Goal: Transaction & Acquisition: Book appointment/travel/reservation

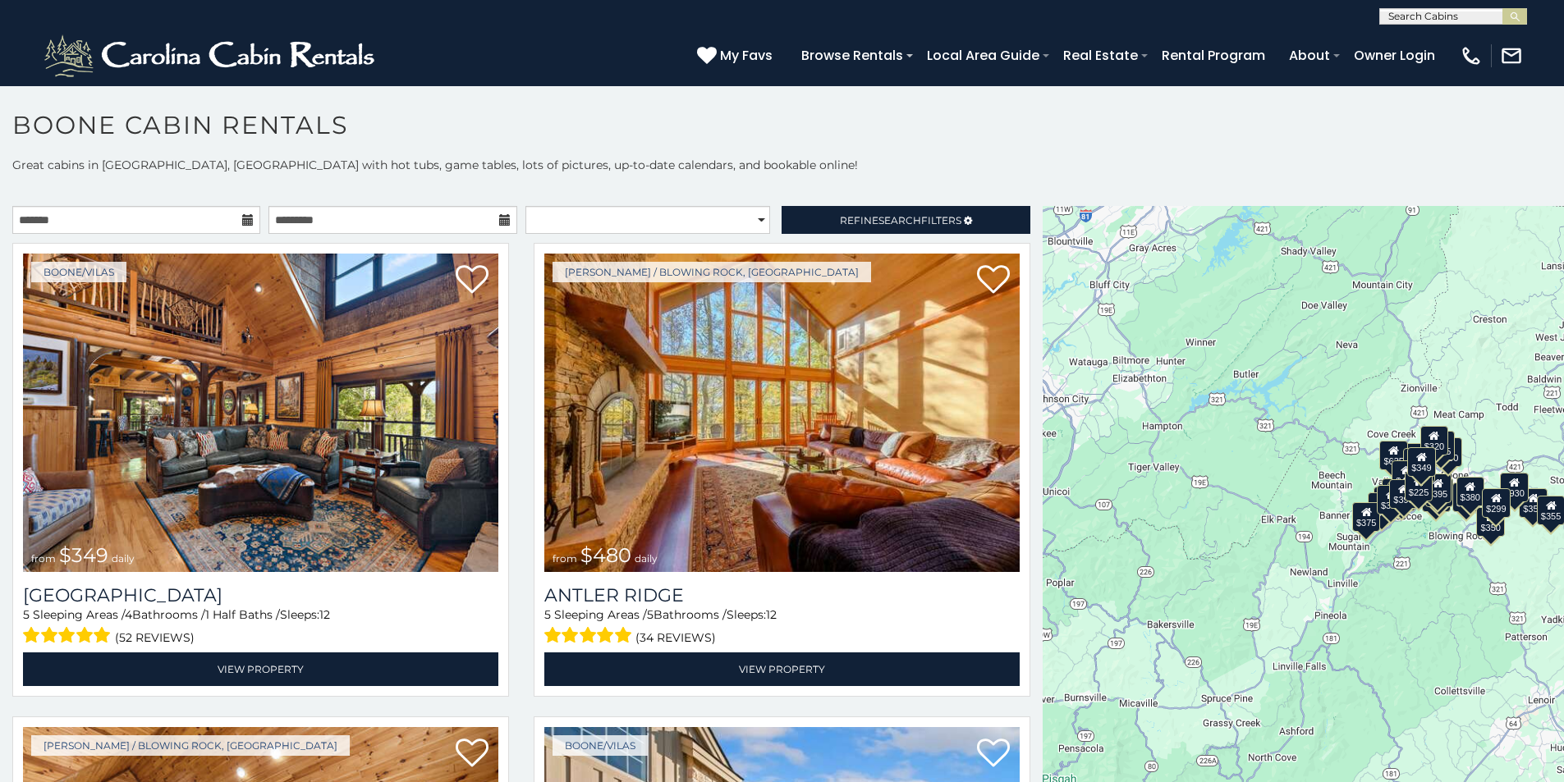
click at [242, 224] on icon at bounding box center [247, 219] width 11 height 11
click at [247, 219] on icon at bounding box center [247, 219] width 11 height 11
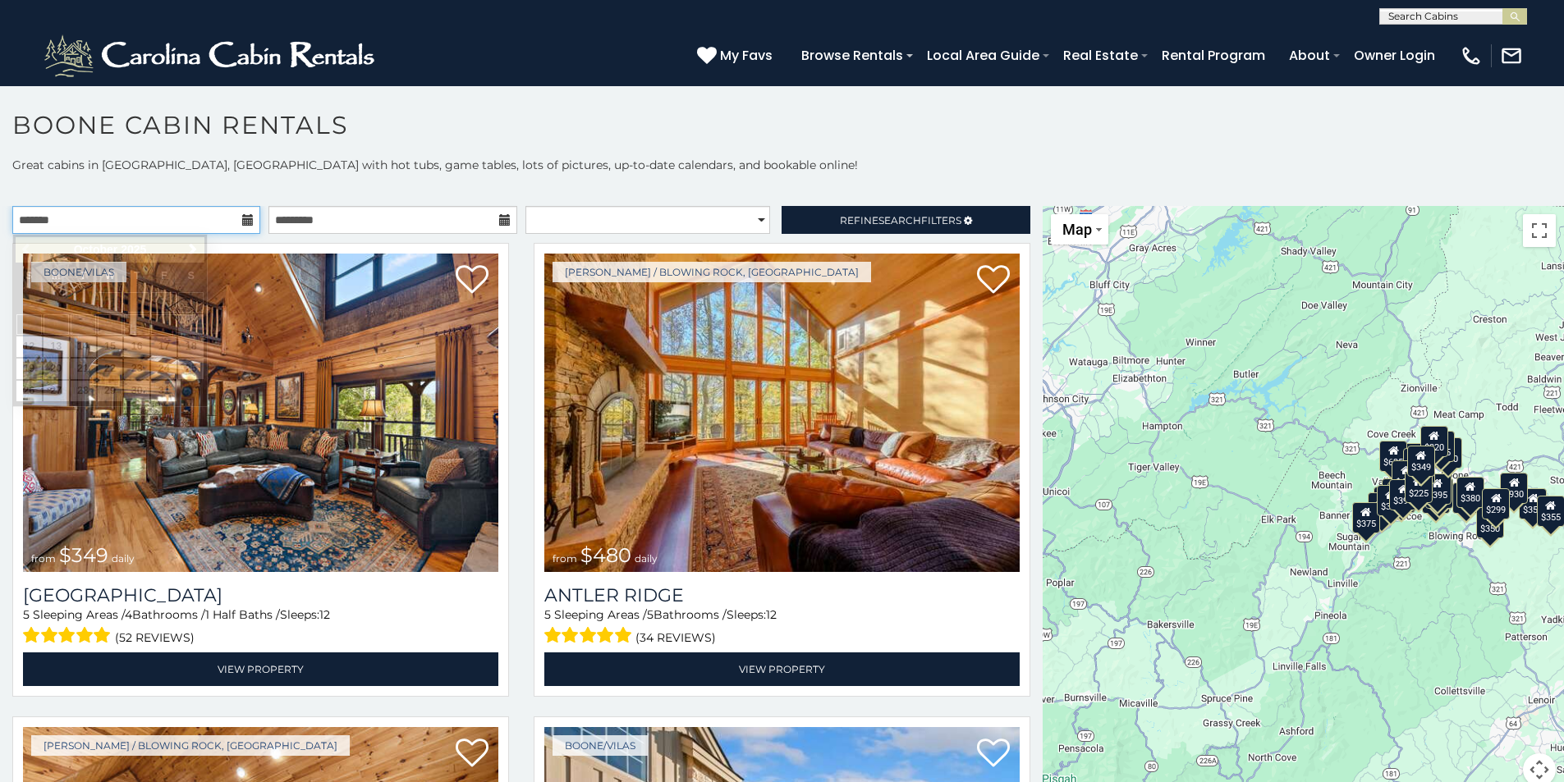
click at [188, 218] on input "text" at bounding box center [136, 220] width 248 height 28
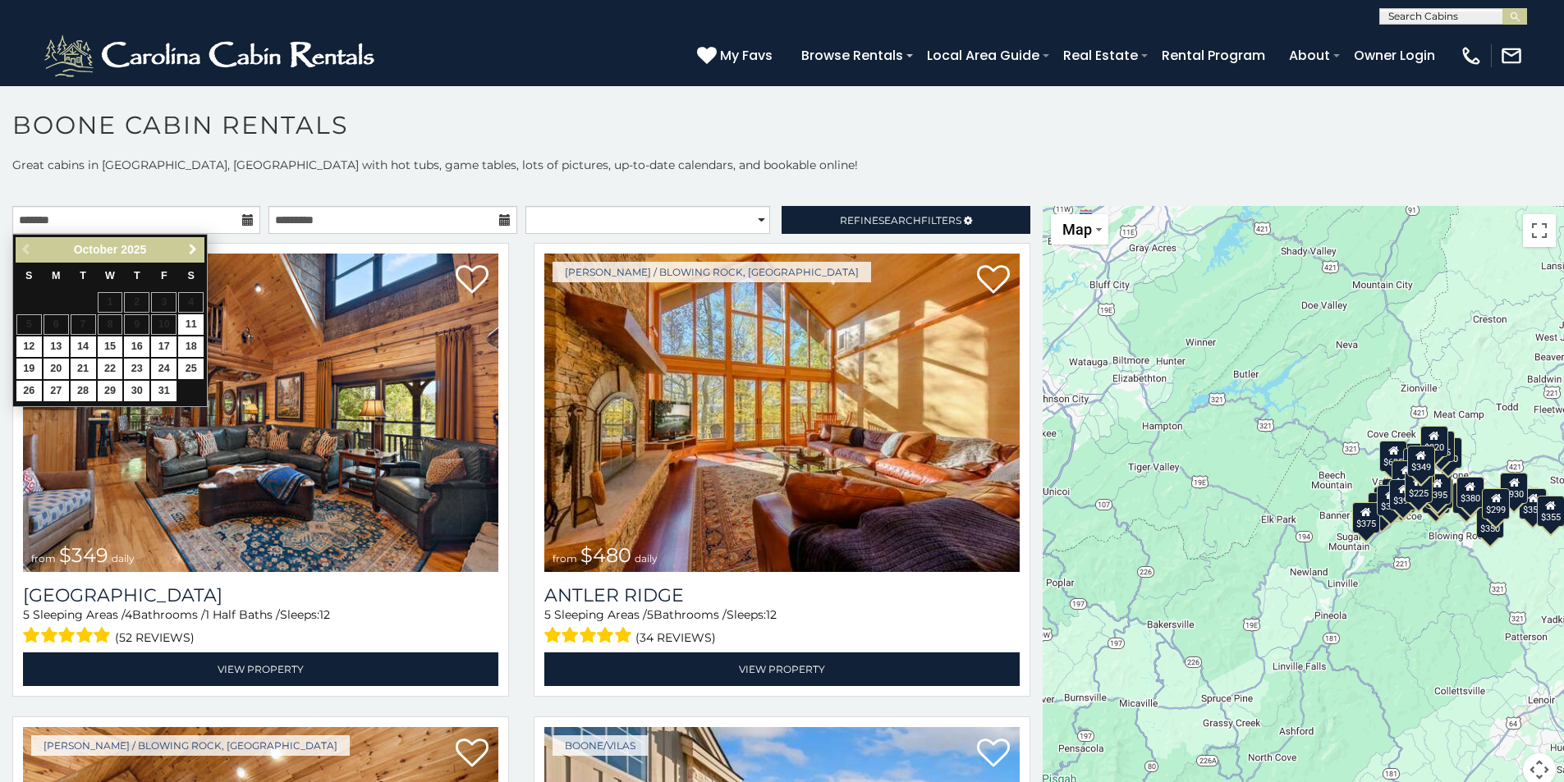
click at [190, 241] on link "Next" at bounding box center [192, 250] width 21 height 21
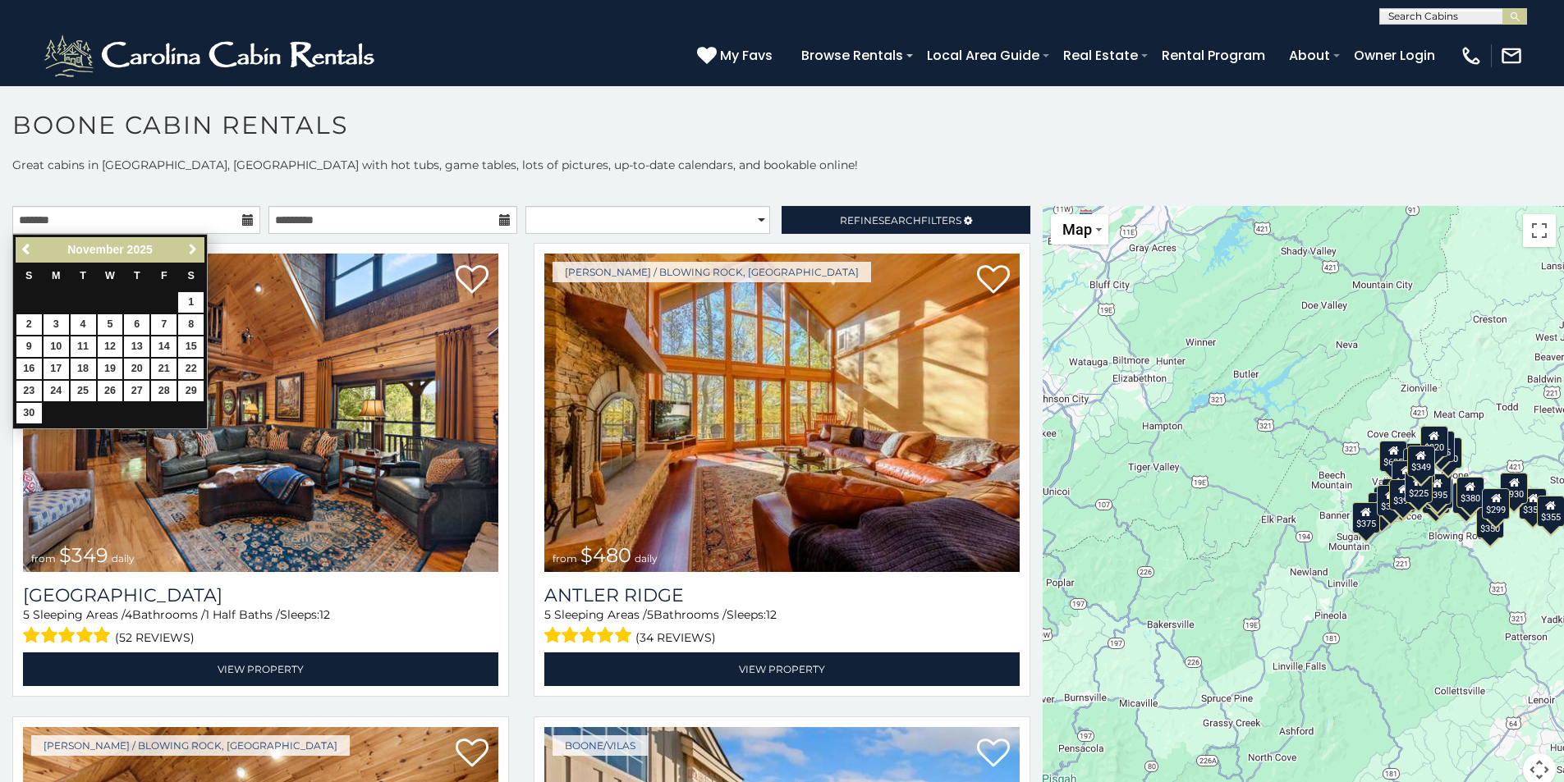
click at [191, 245] on link "Next" at bounding box center [192, 250] width 21 height 21
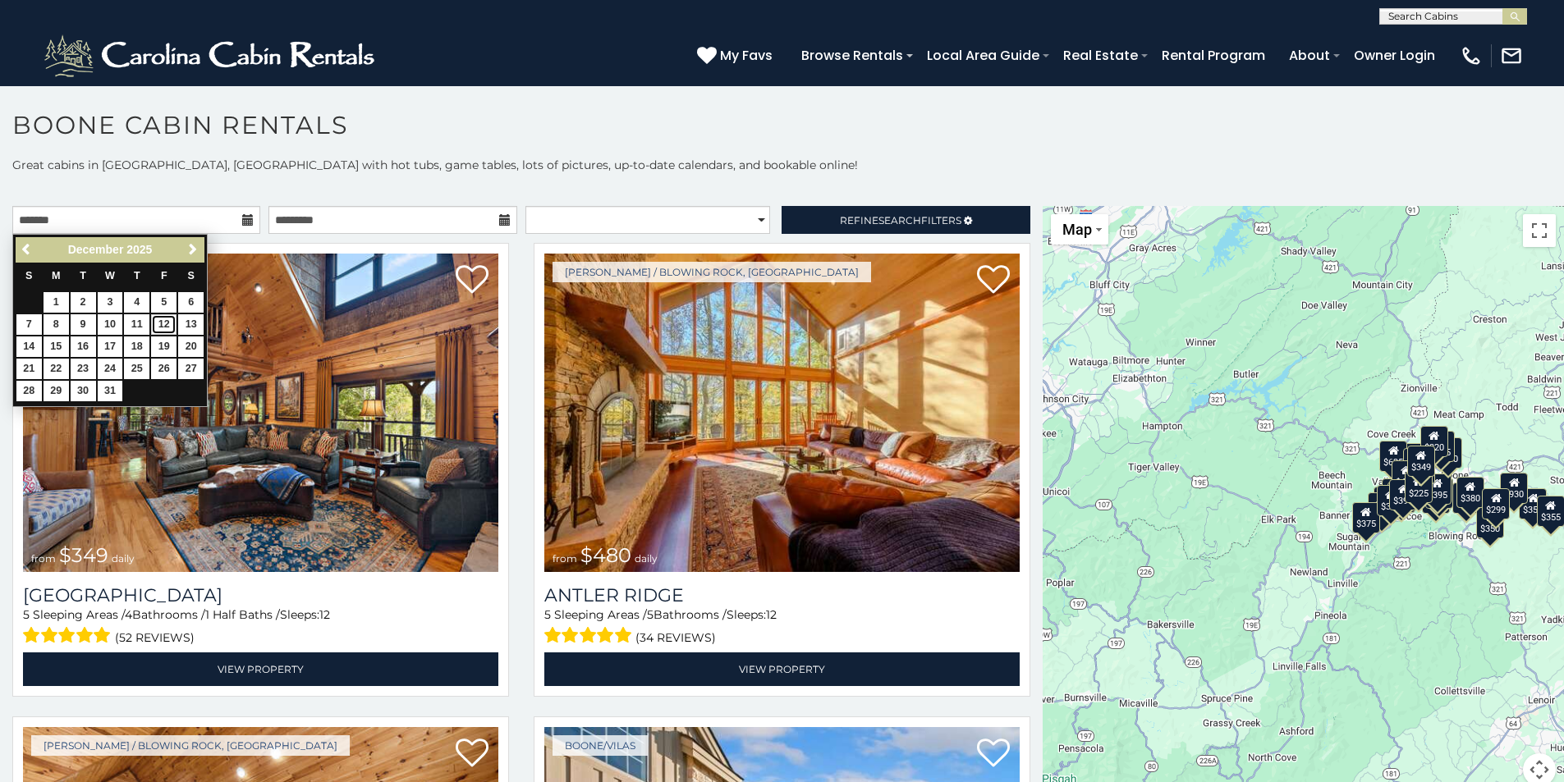
click at [167, 323] on link "12" at bounding box center [163, 324] width 25 height 21
type input "**********"
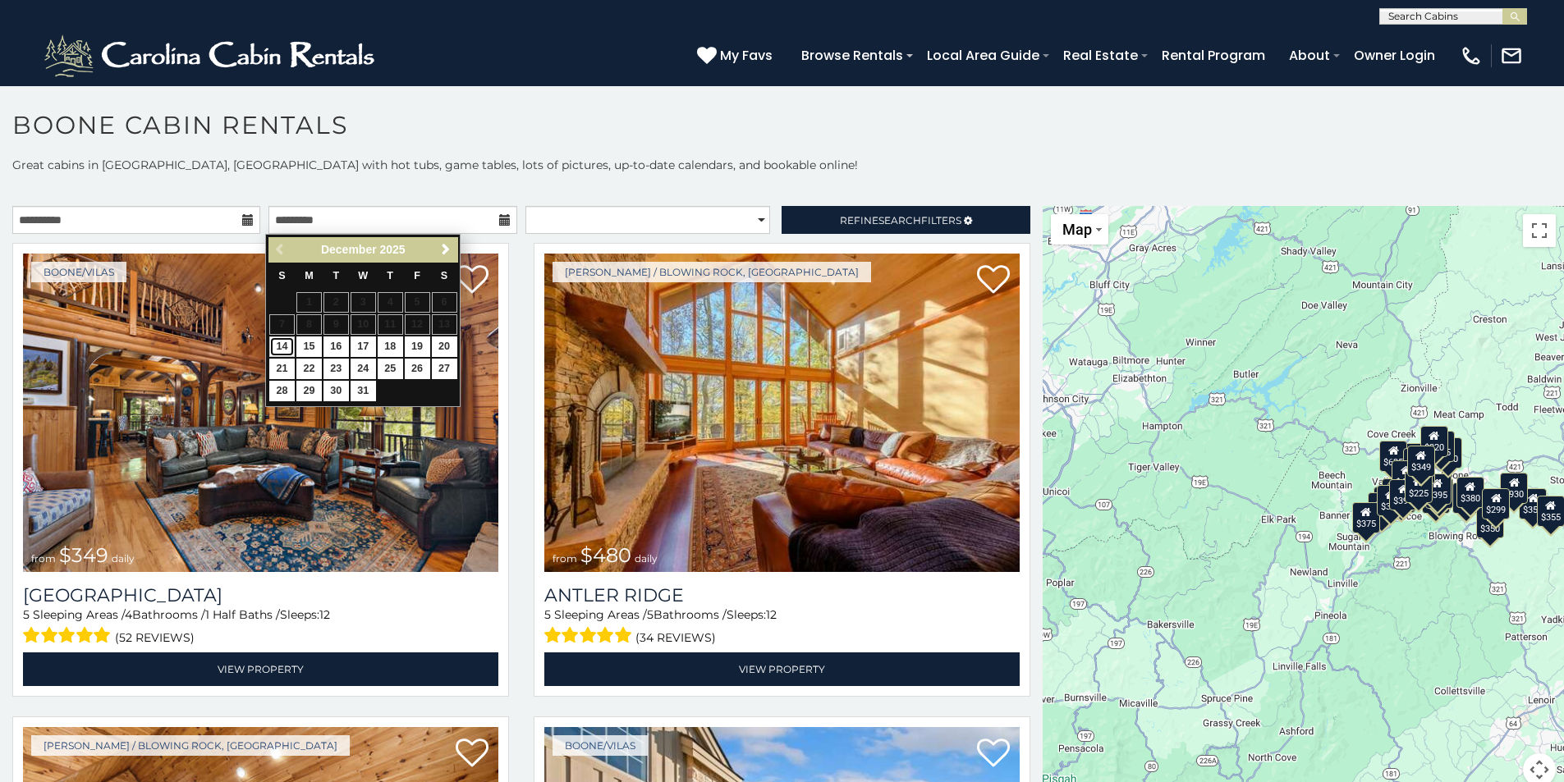
click at [282, 346] on link "14" at bounding box center [281, 347] width 25 height 21
type input "**********"
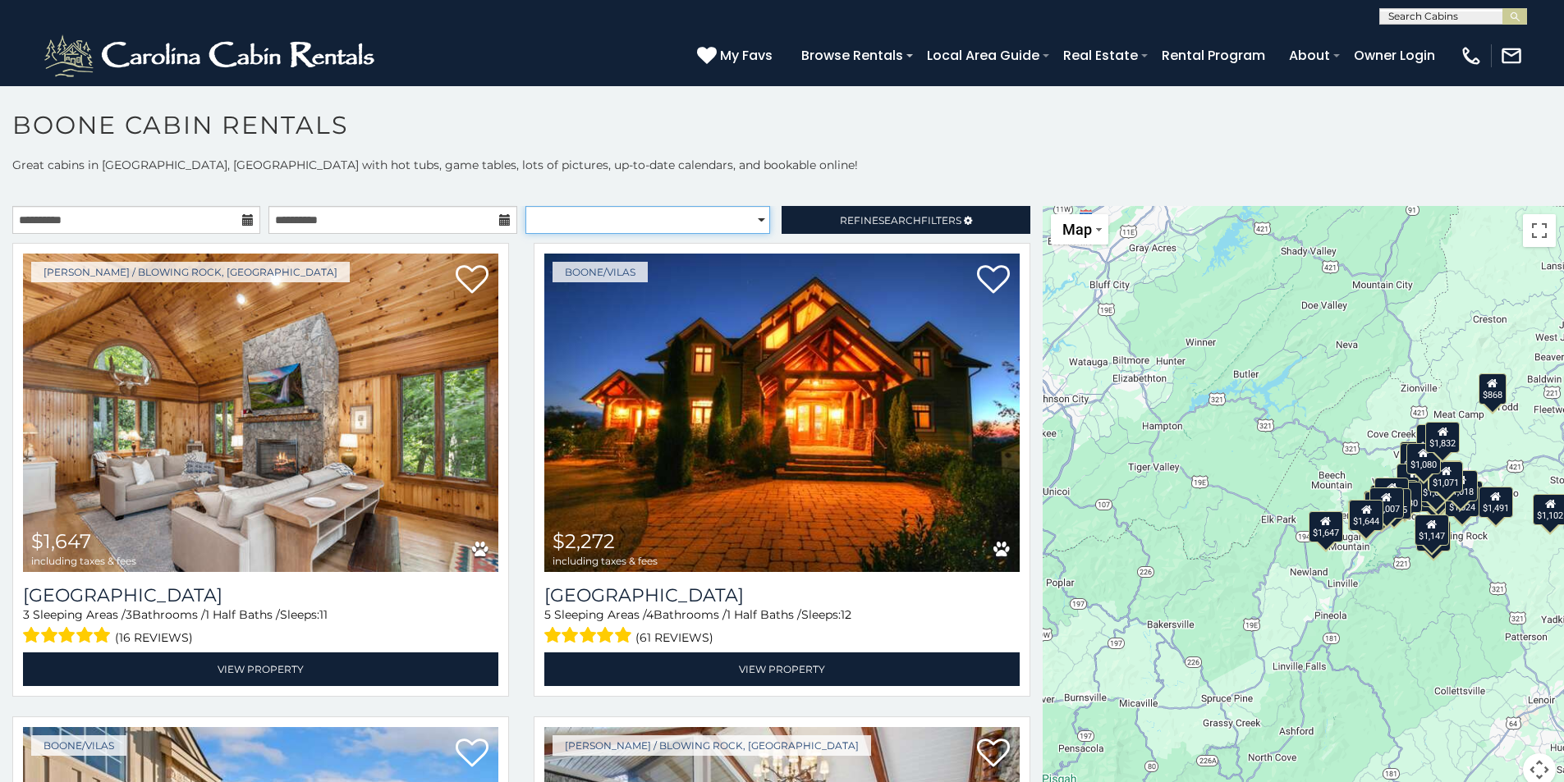
click at [649, 216] on select "**********" at bounding box center [647, 220] width 245 height 28
click at [819, 148] on h1 "Boone Cabin Rentals" at bounding box center [782, 133] width 1564 height 47
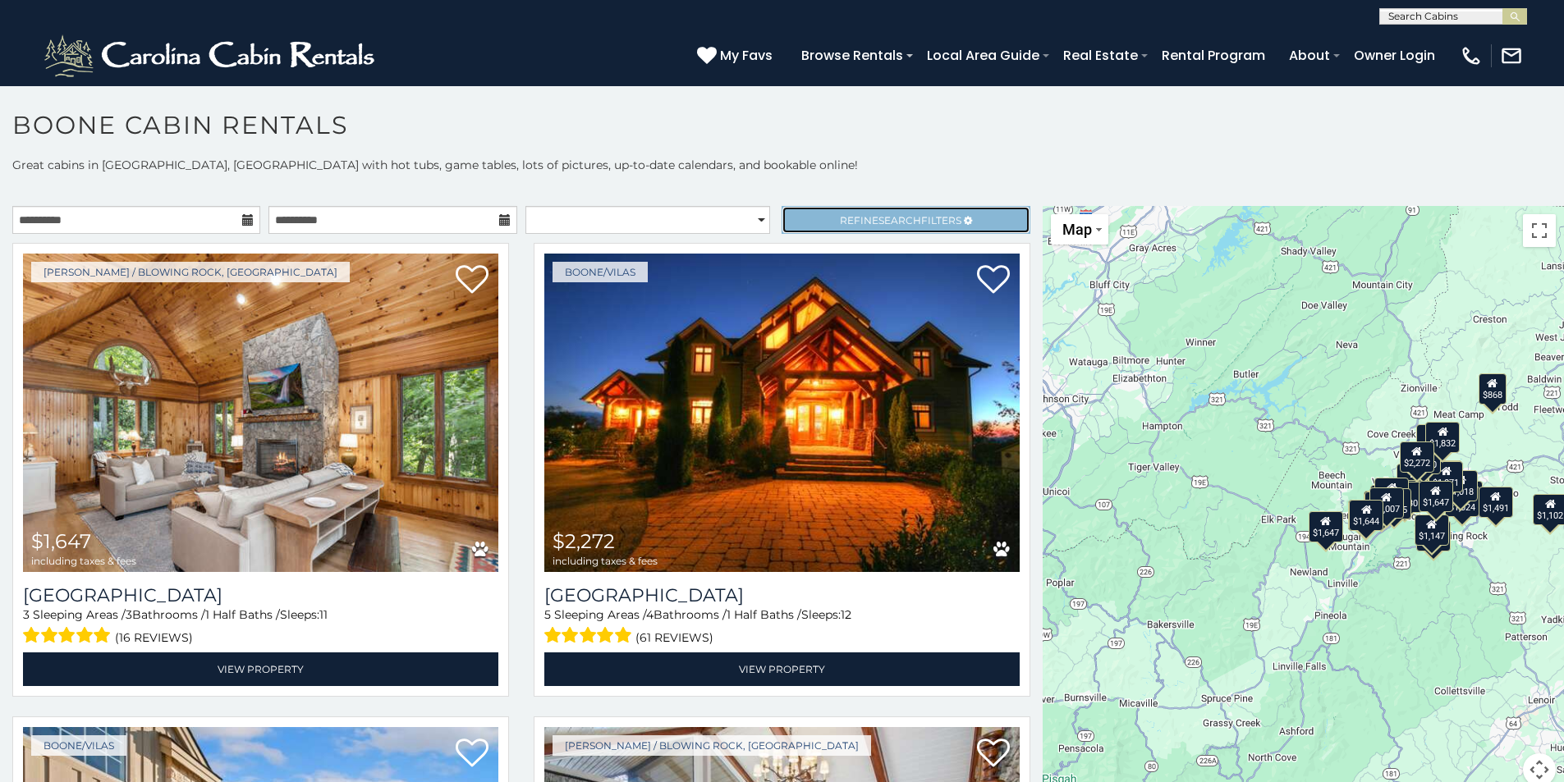
click at [840, 219] on span "Refine Search Filters" at bounding box center [901, 220] width 122 height 12
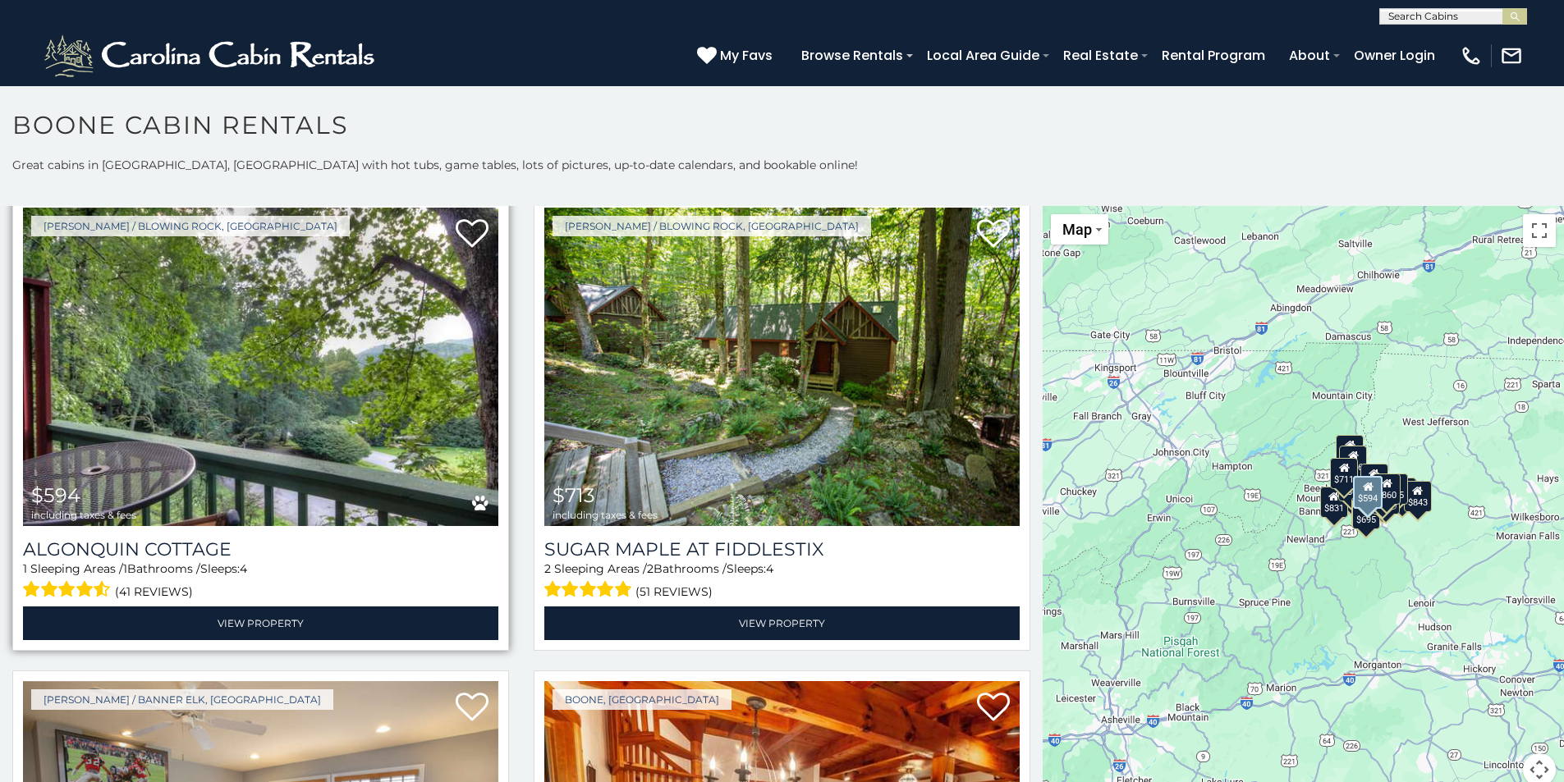
scroll to position [493, 0]
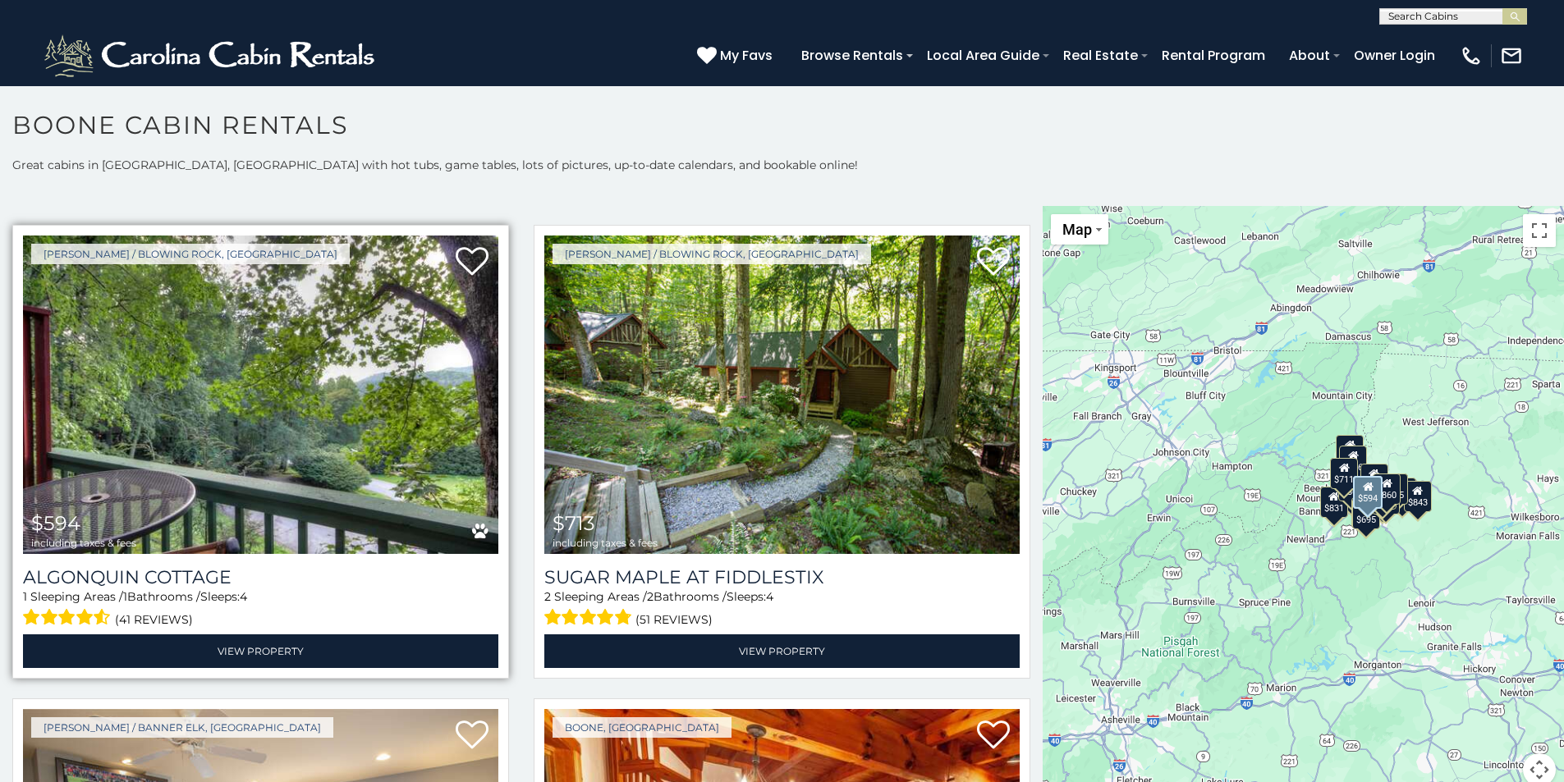
click at [371, 352] on img at bounding box center [260, 395] width 475 height 319
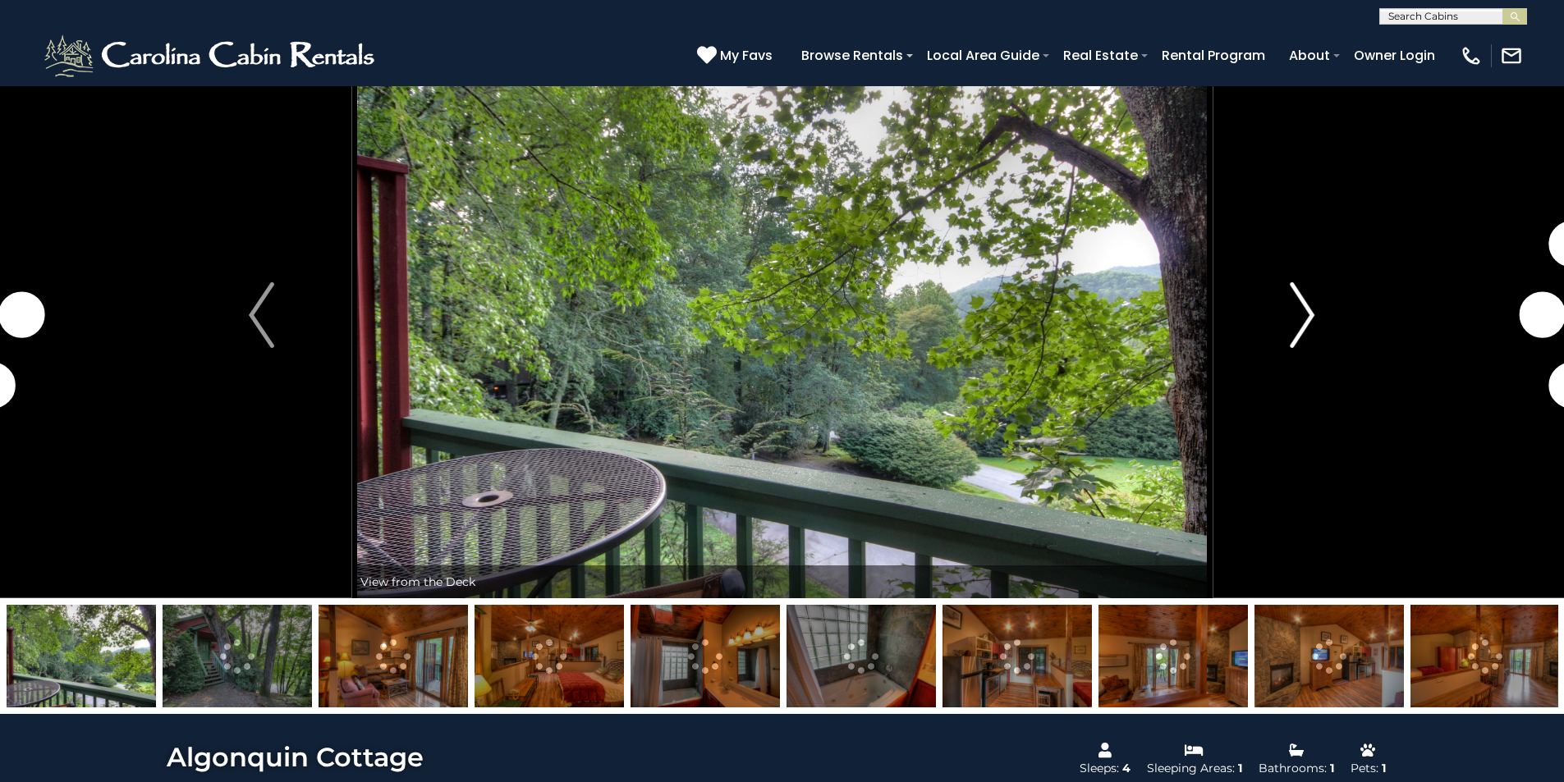
scroll to position [82, 0]
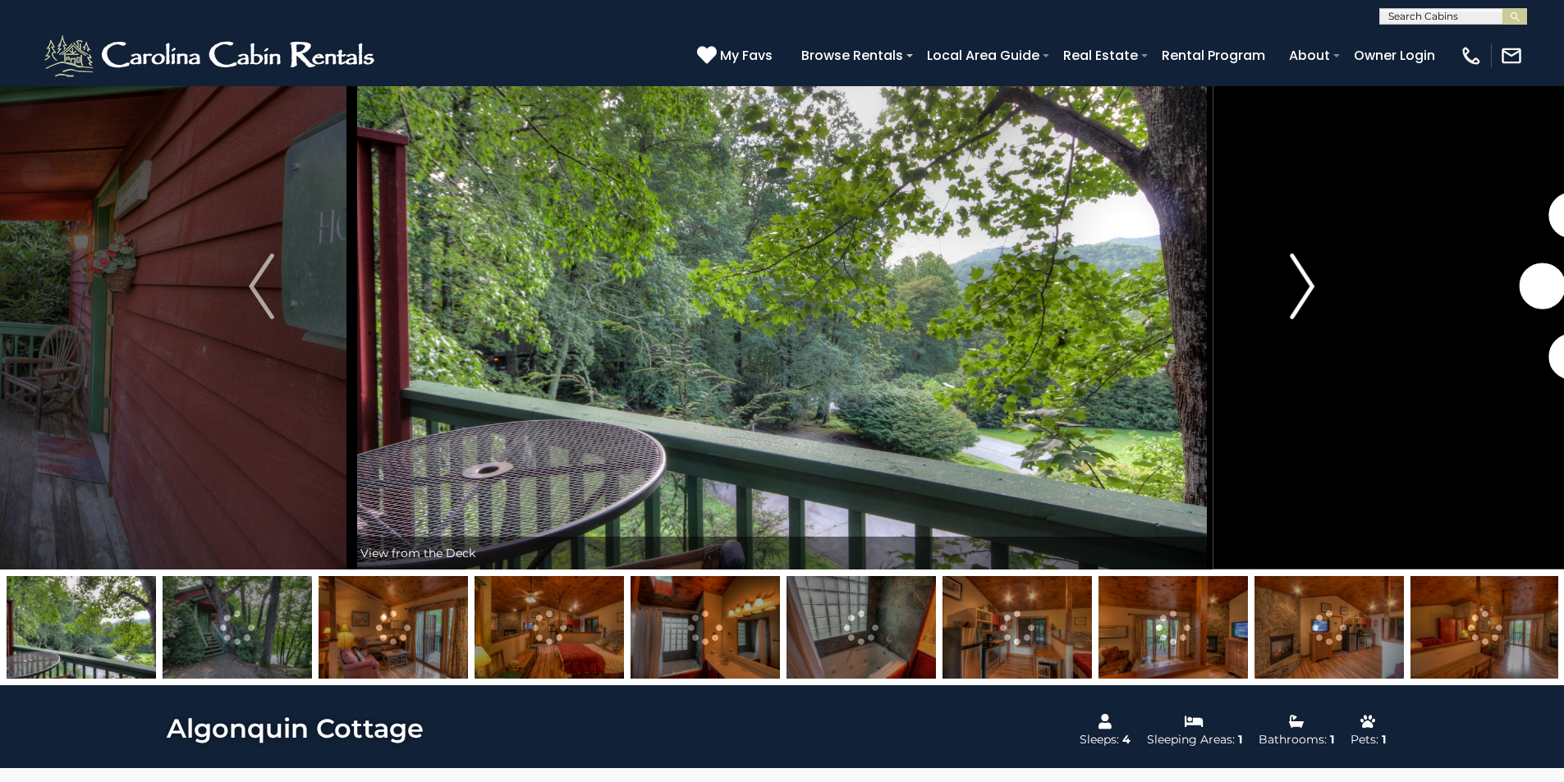
click at [1304, 293] on img "Next" at bounding box center [1302, 287] width 25 height 66
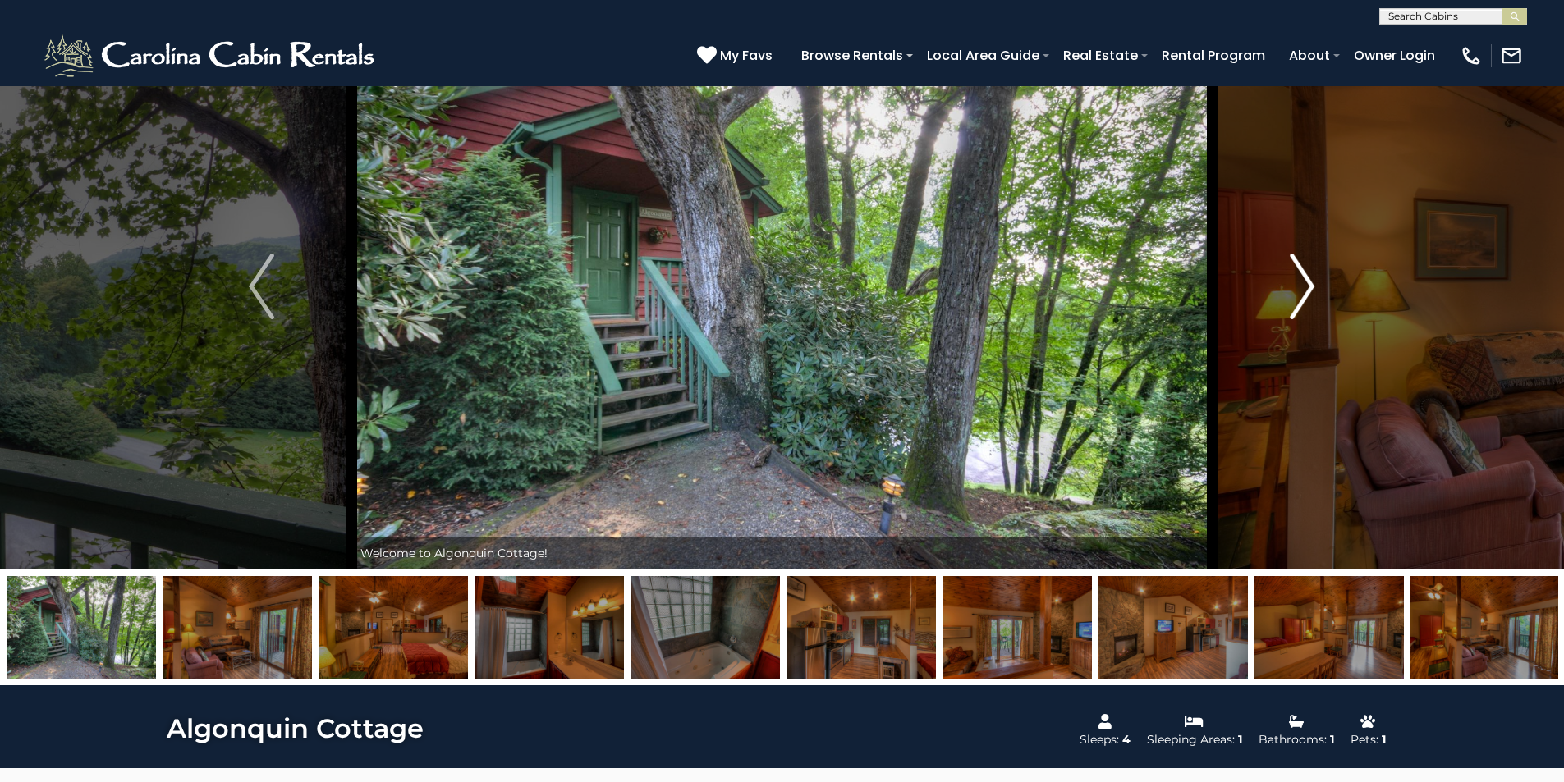
click at [1304, 293] on img "Next" at bounding box center [1302, 287] width 25 height 66
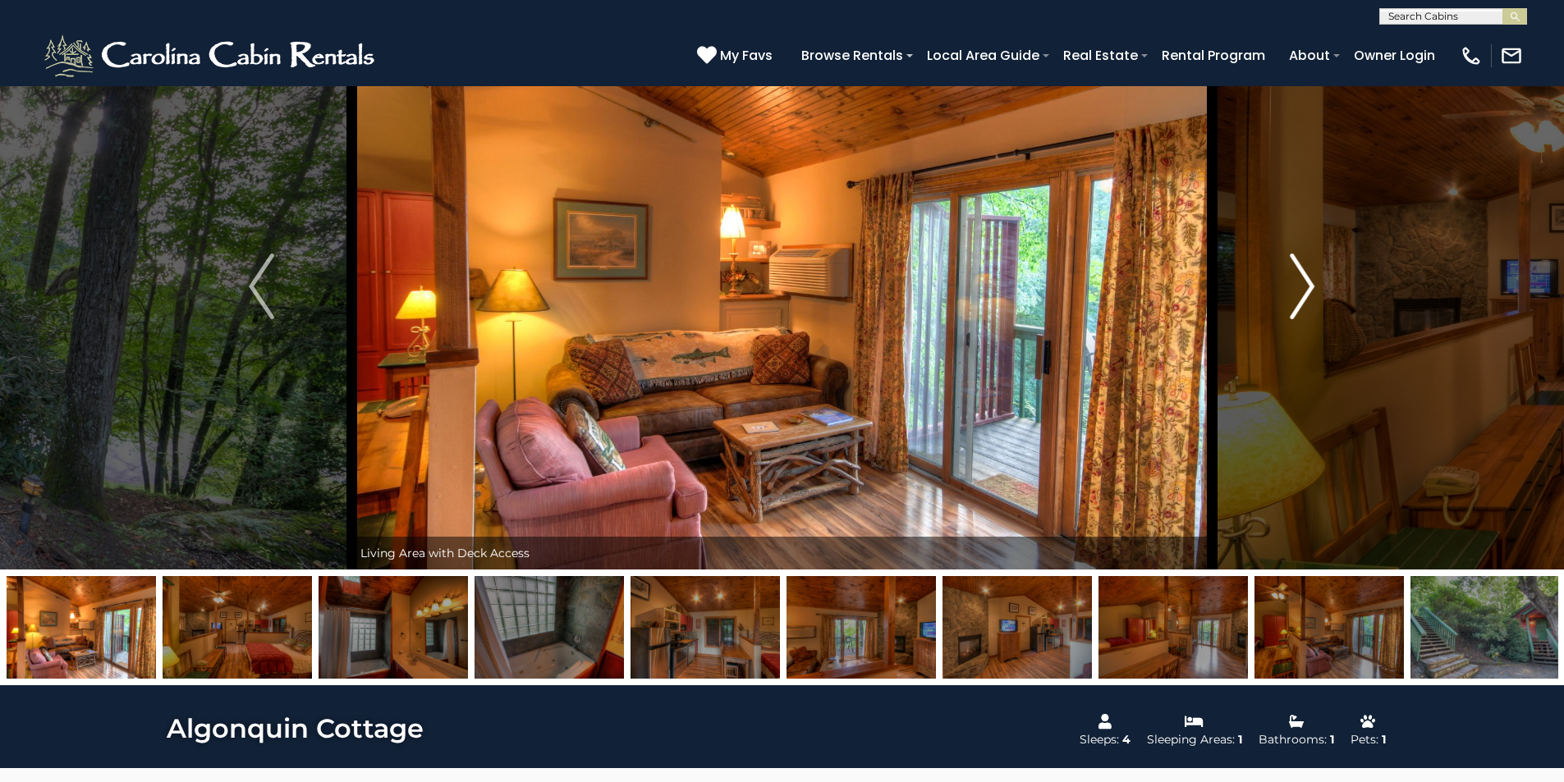
click at [1304, 293] on img "Next" at bounding box center [1302, 287] width 25 height 66
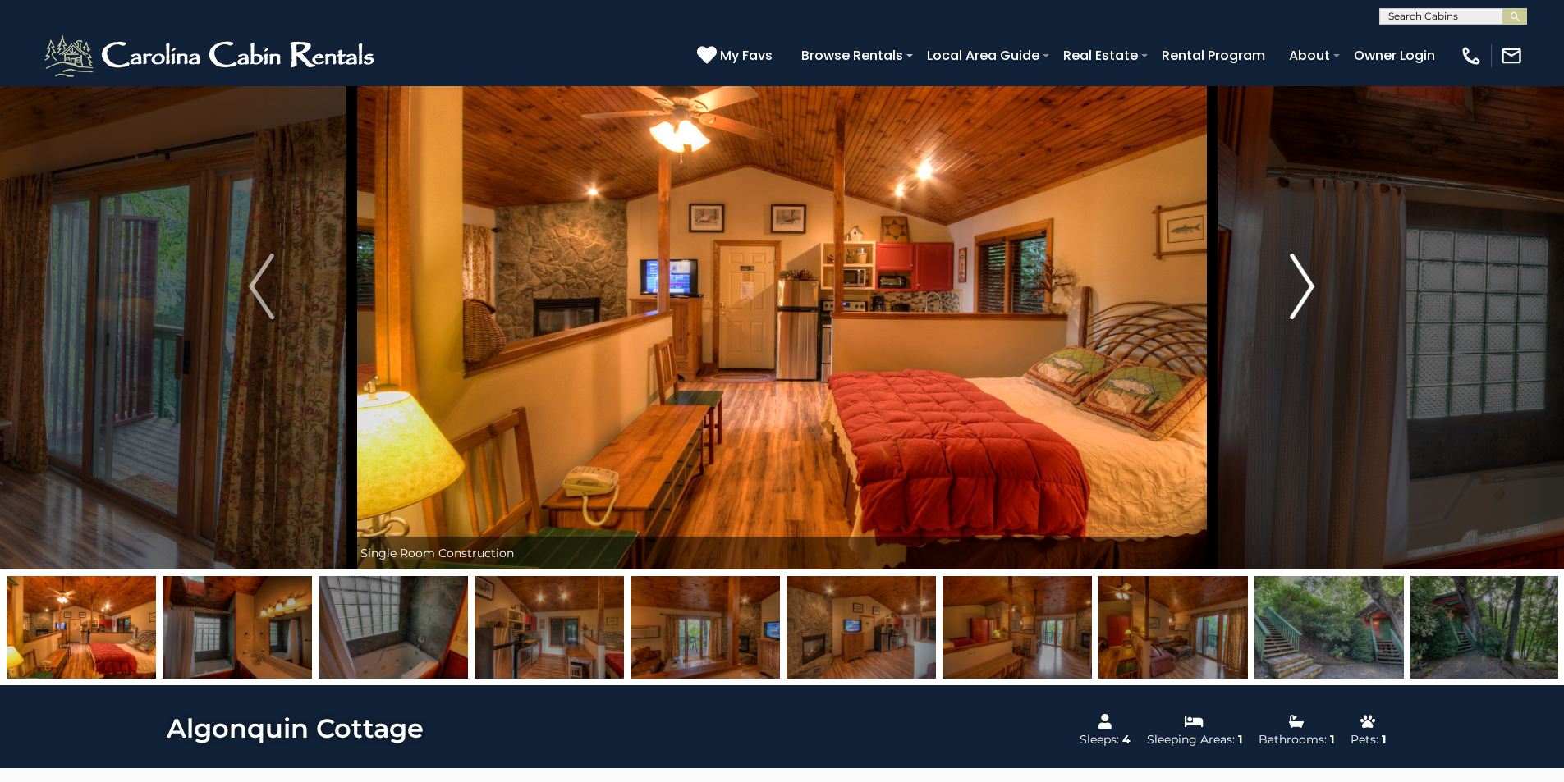
click at [1304, 293] on img "Next" at bounding box center [1302, 287] width 25 height 66
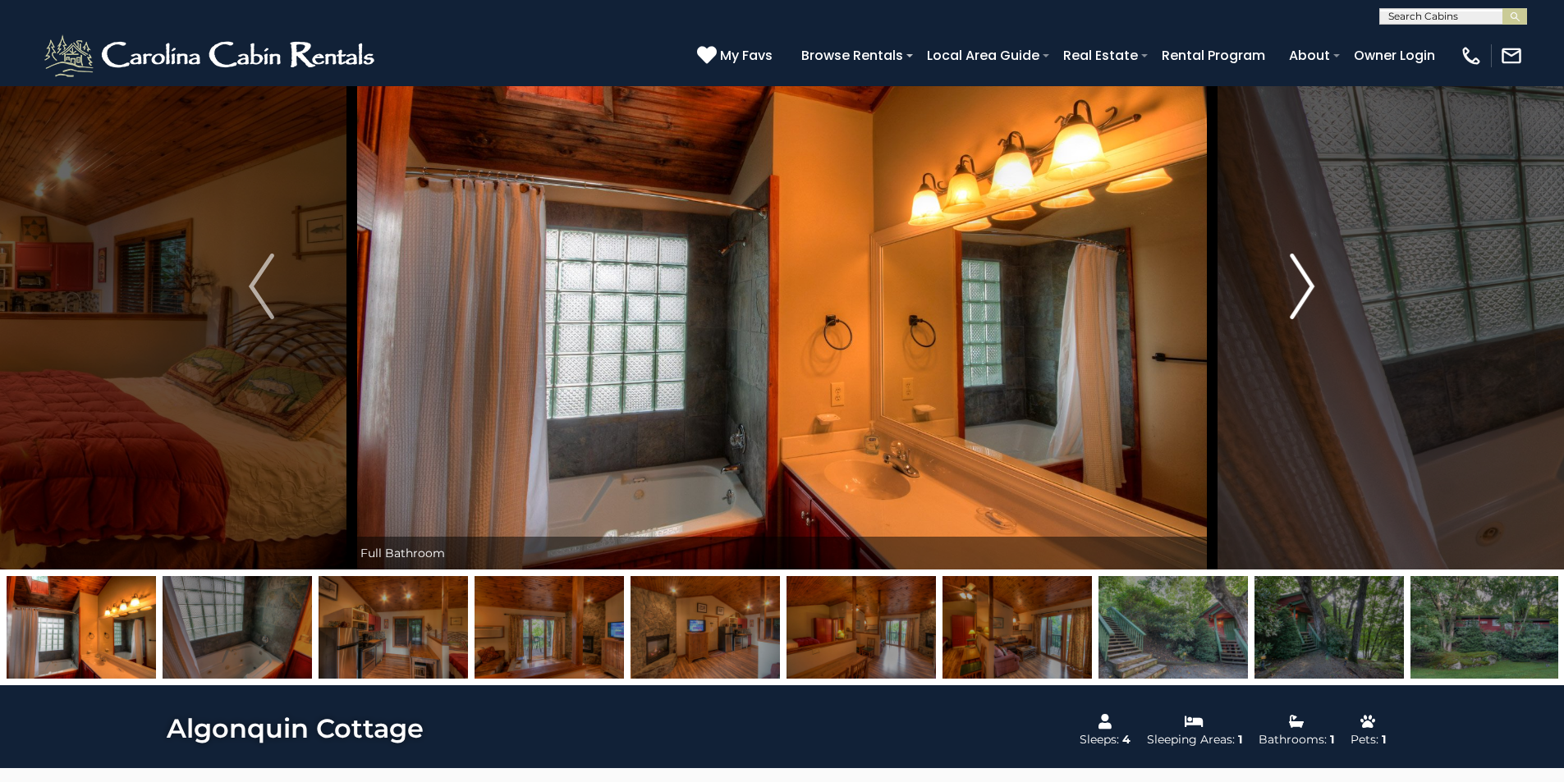
click at [1304, 293] on img "Next" at bounding box center [1302, 287] width 25 height 66
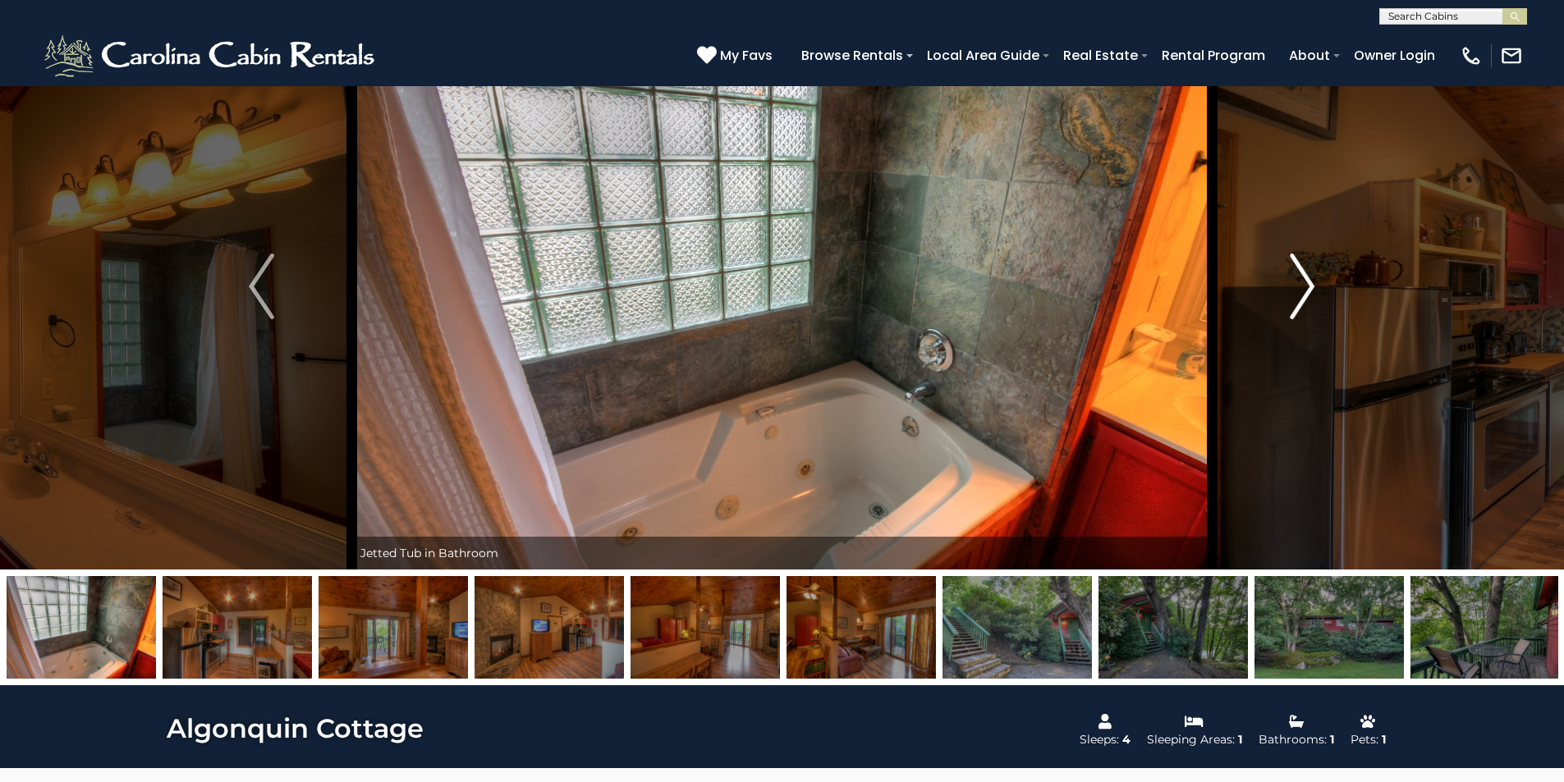
click at [1304, 293] on img "Next" at bounding box center [1302, 287] width 25 height 66
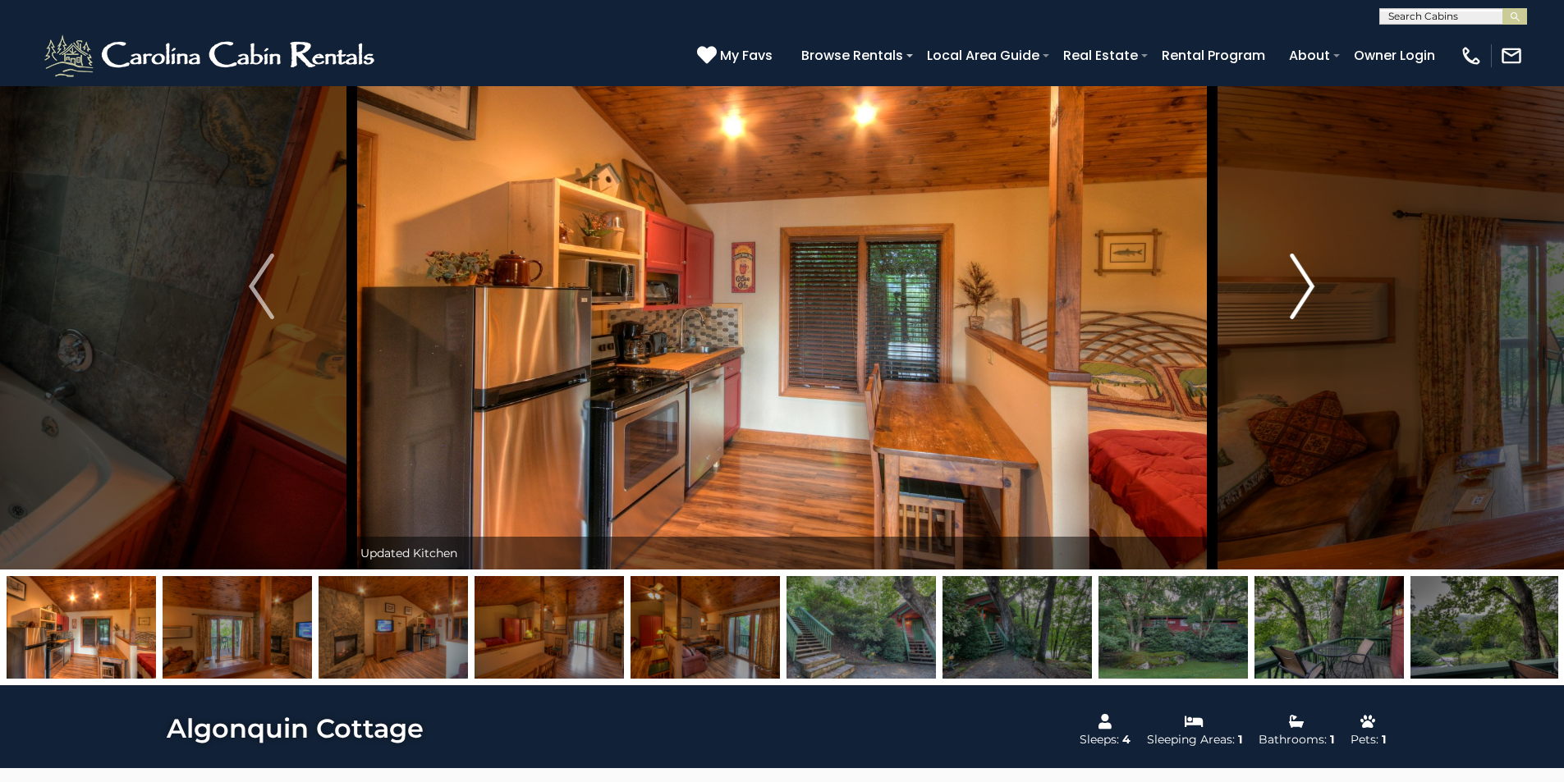
click at [1304, 293] on img "Next" at bounding box center [1302, 287] width 25 height 66
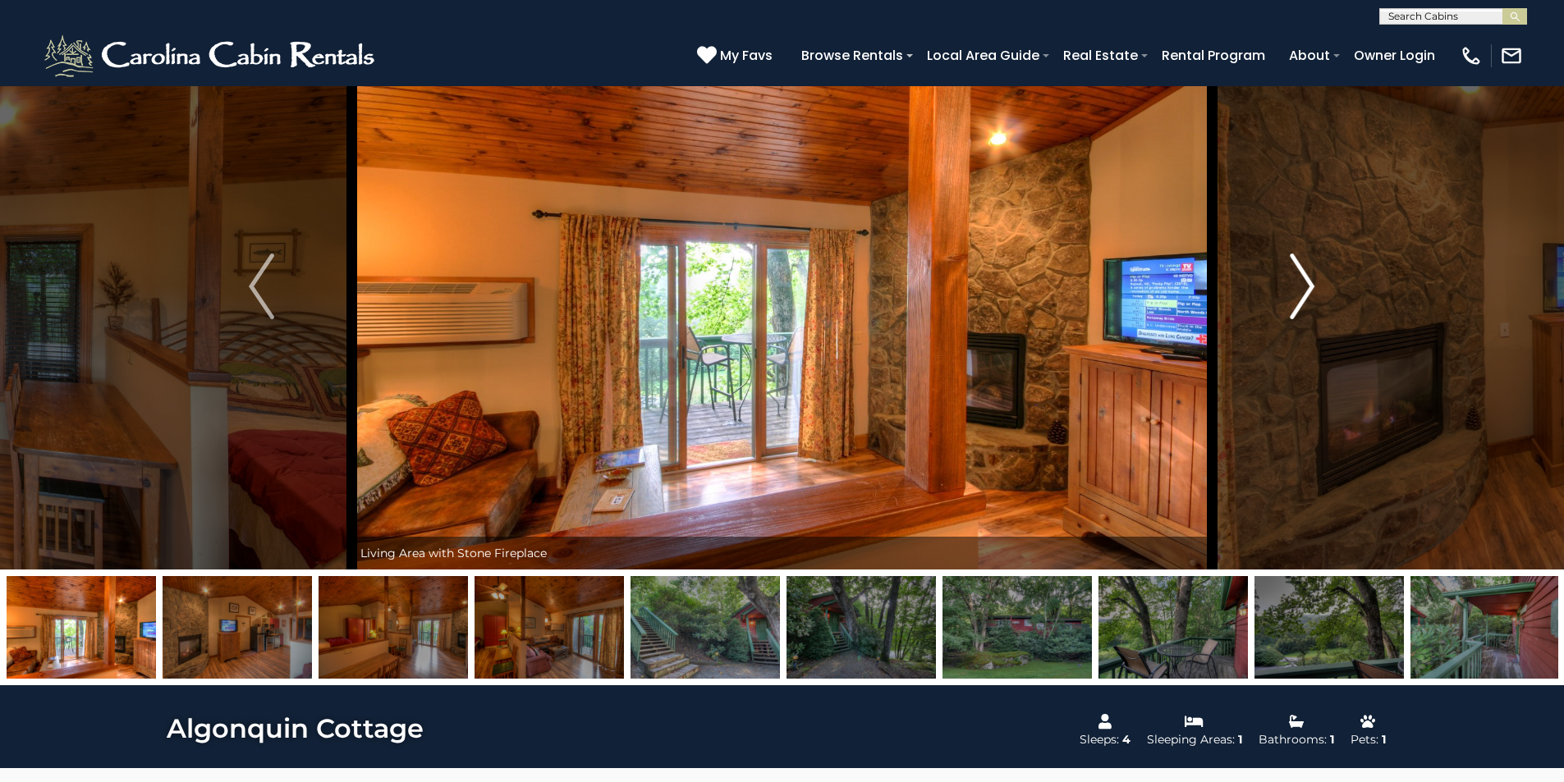
click at [1304, 293] on img "Next" at bounding box center [1302, 287] width 25 height 66
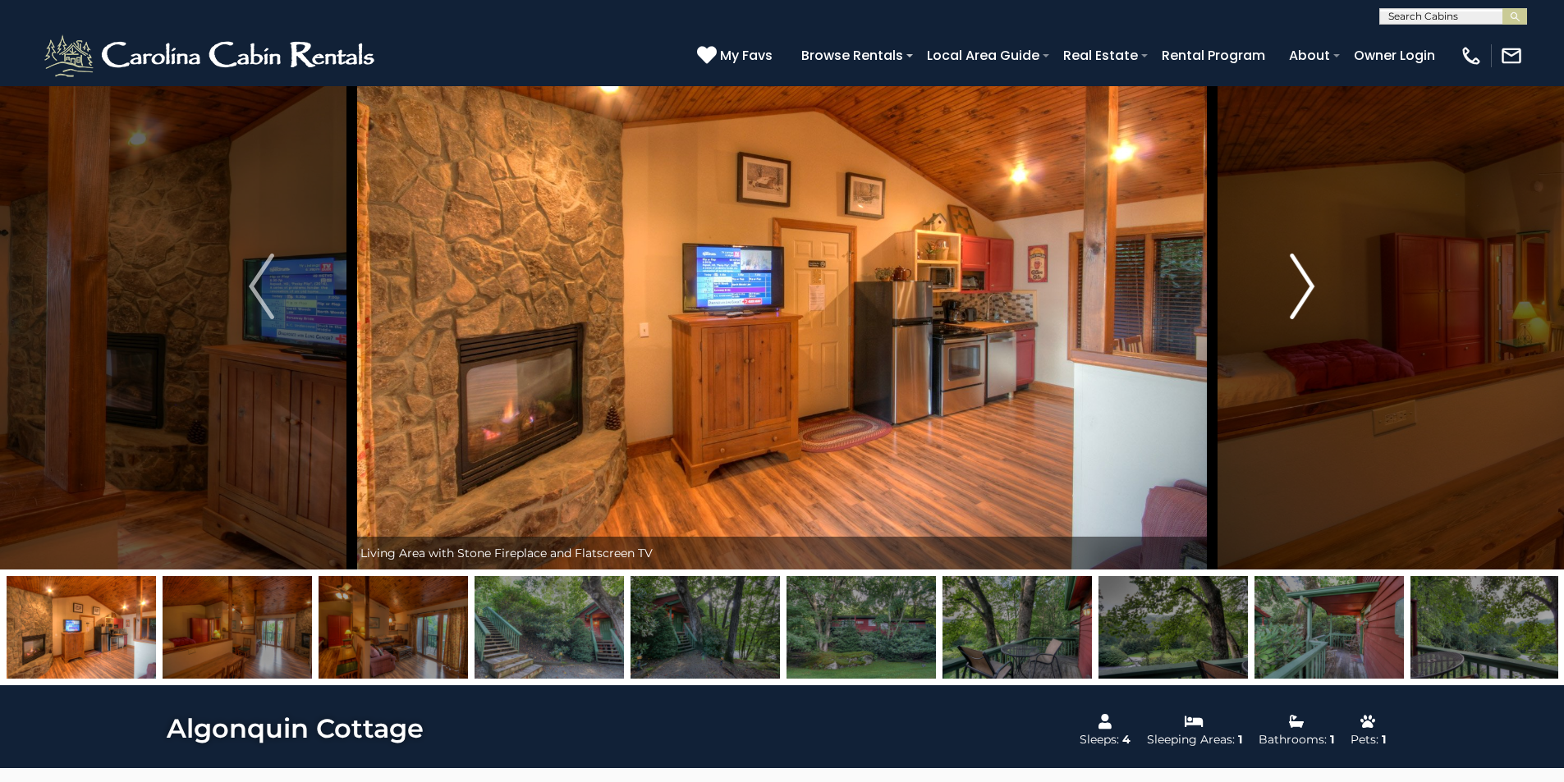
click at [1304, 293] on img "Next" at bounding box center [1302, 287] width 25 height 66
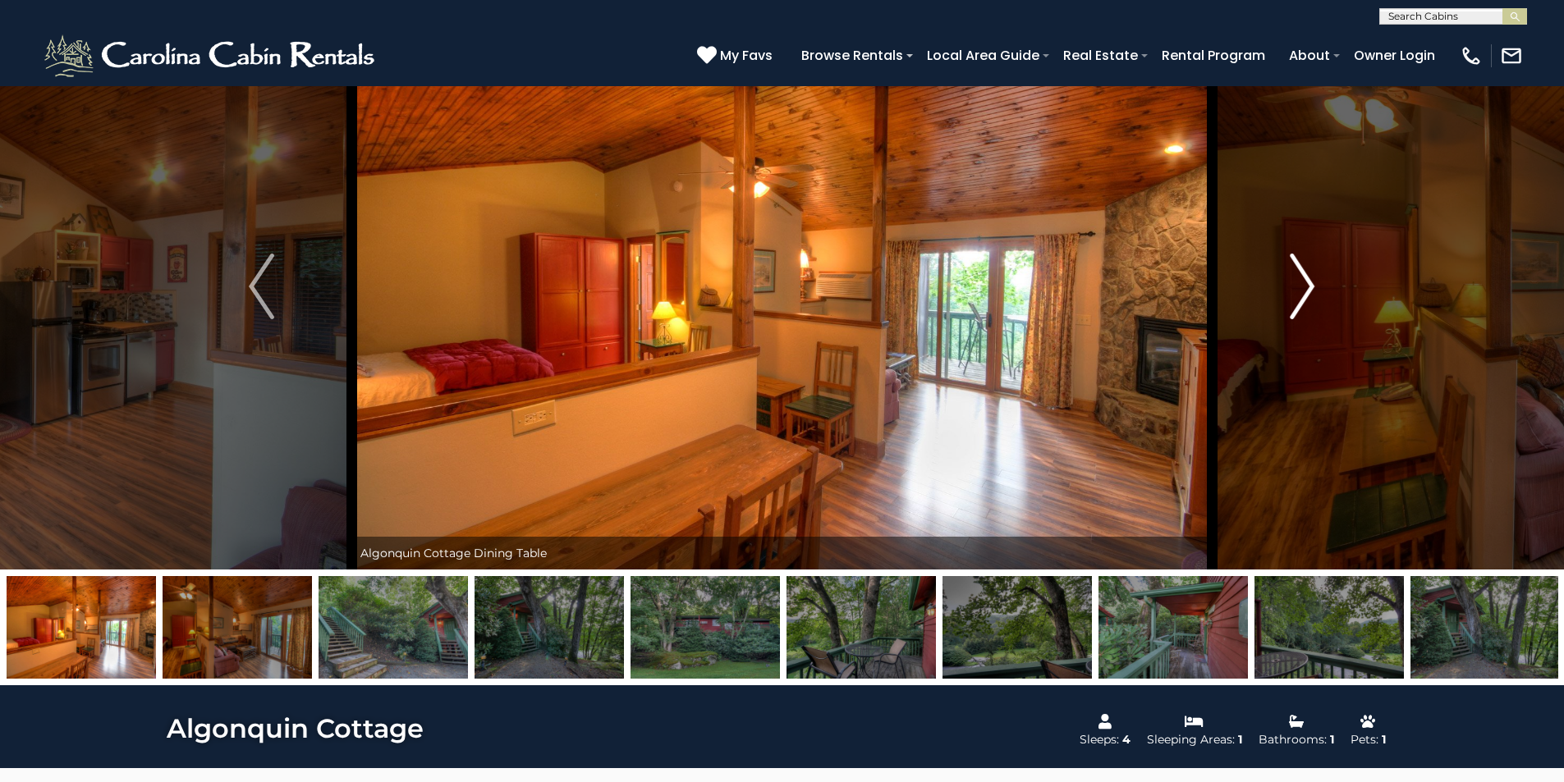
click at [1304, 293] on img "Next" at bounding box center [1302, 287] width 25 height 66
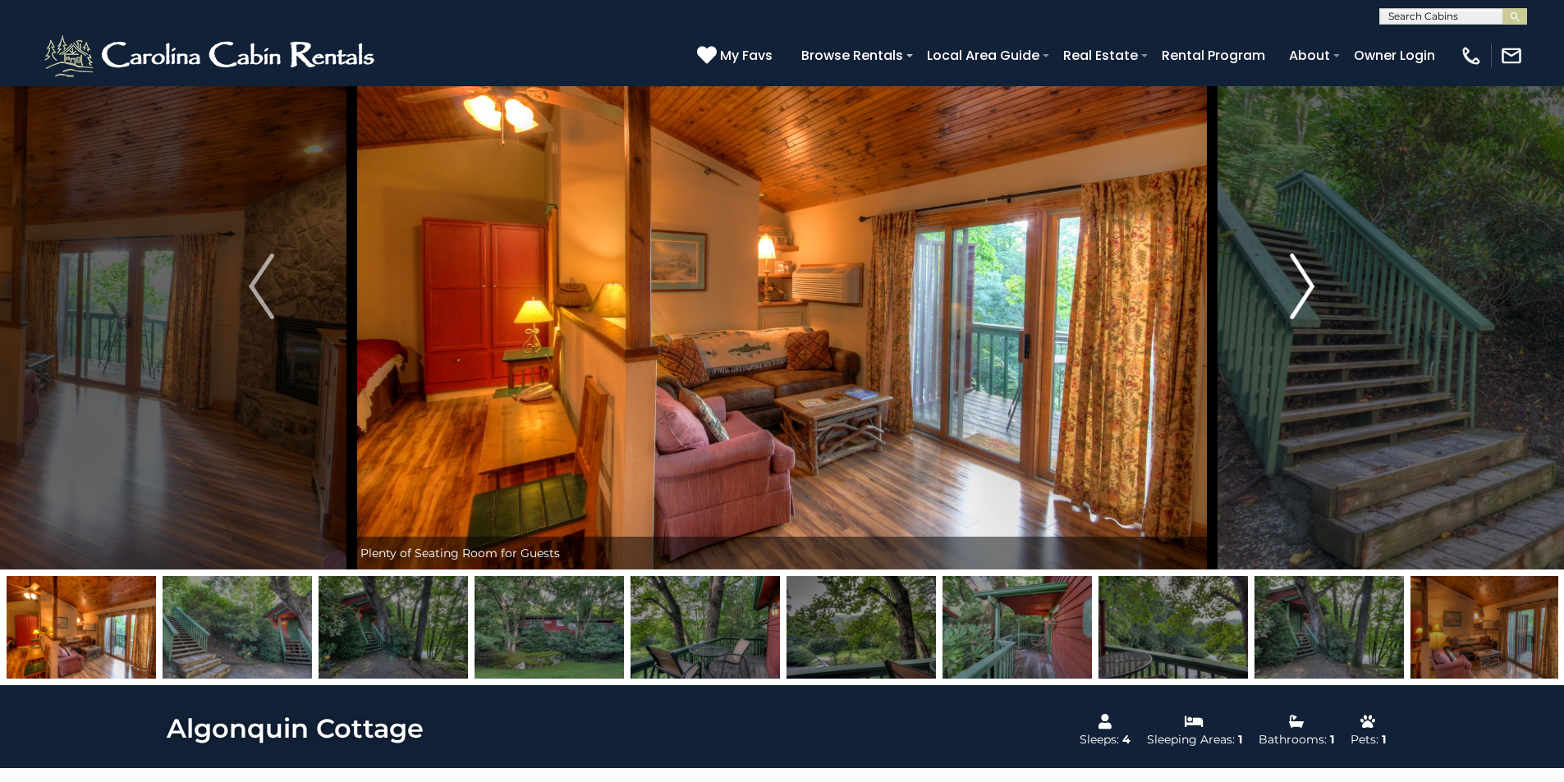
click at [1304, 293] on img "Next" at bounding box center [1302, 287] width 25 height 66
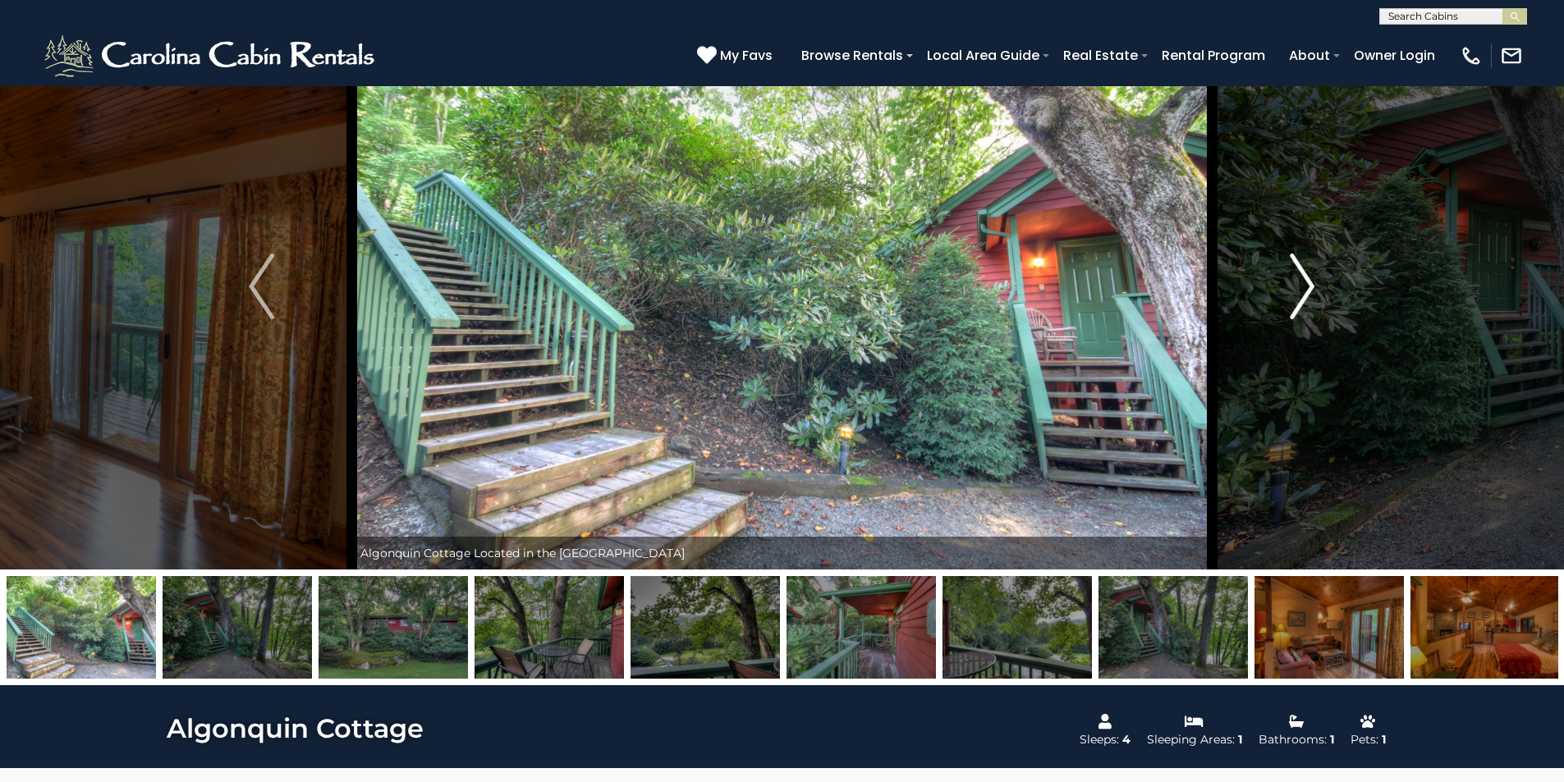
click at [1304, 293] on img "Next" at bounding box center [1302, 287] width 25 height 66
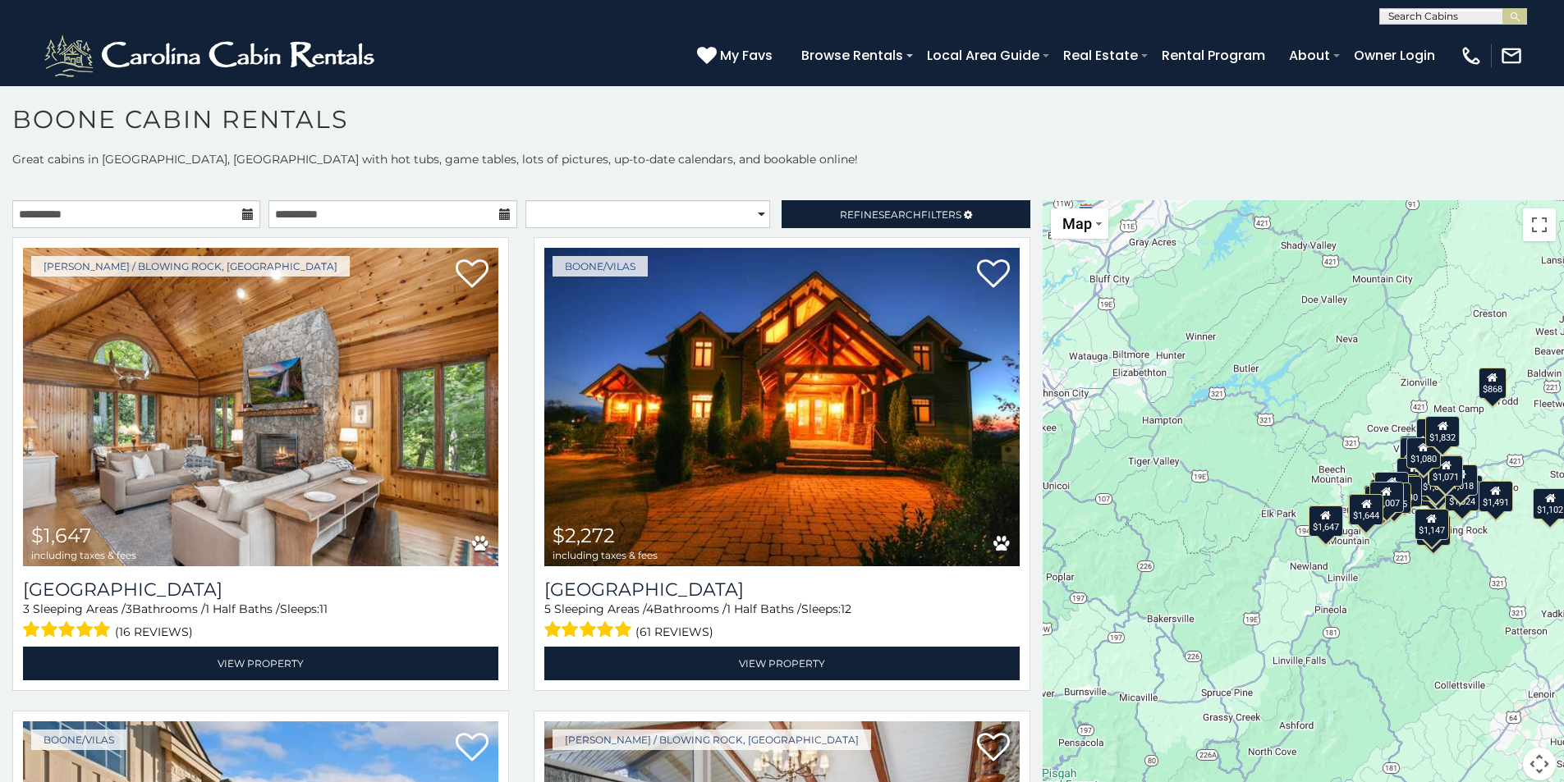
scroll to position [9, 0]
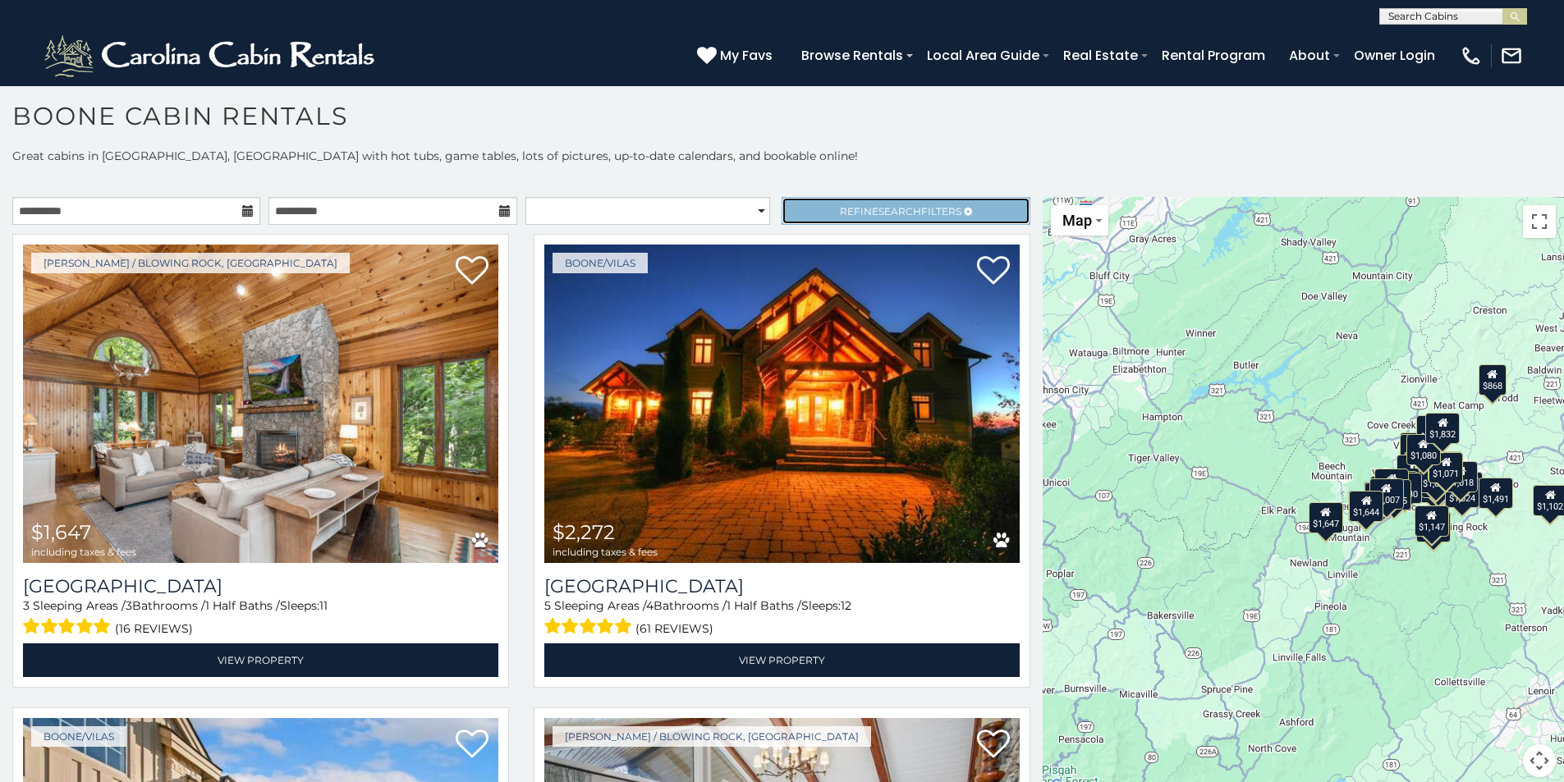
click at [848, 217] on span "Refine Search Filters" at bounding box center [901, 211] width 122 height 12
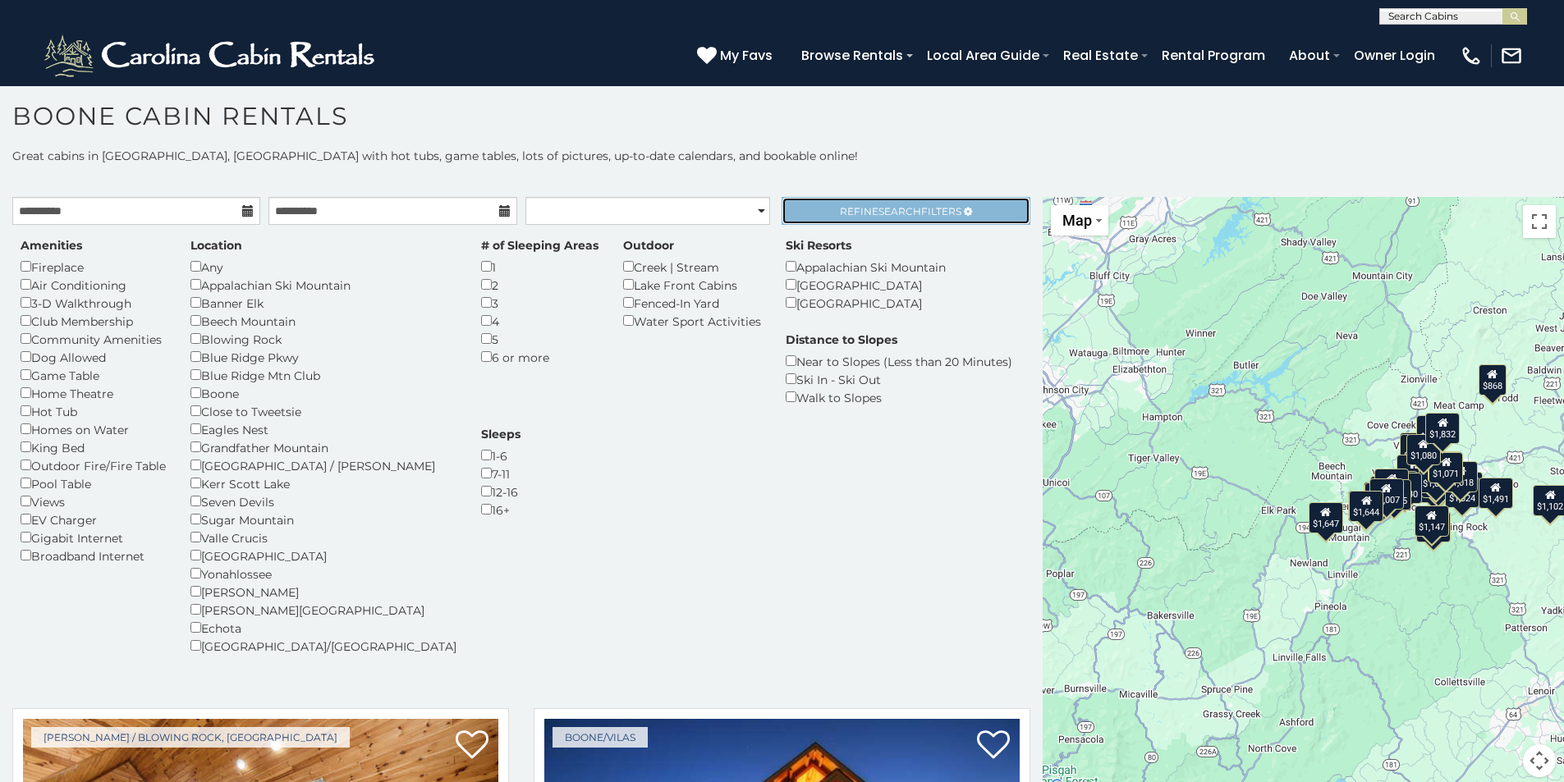
click at [909, 213] on span "Refine Search Filters" at bounding box center [901, 211] width 122 height 12
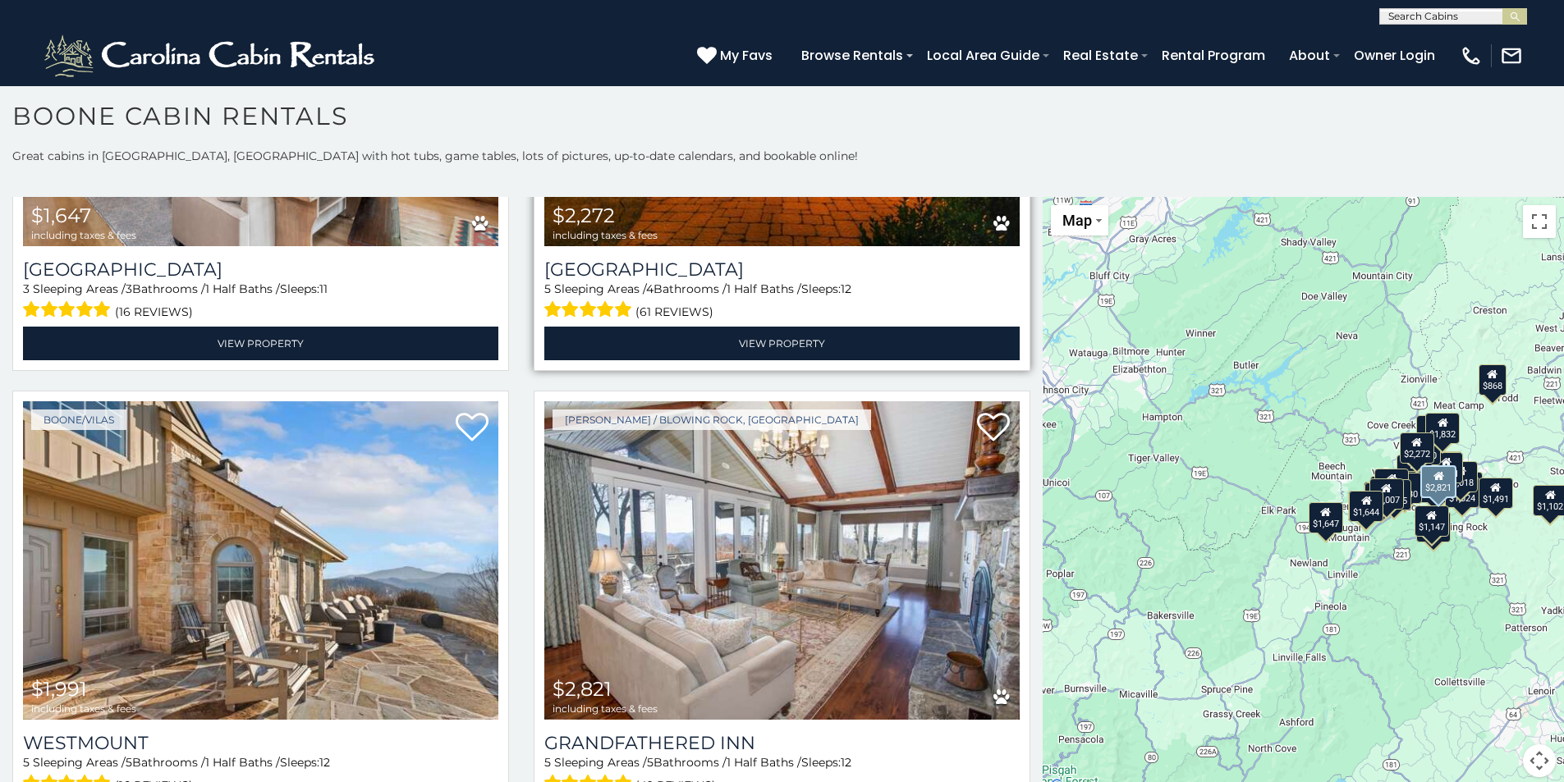
scroll to position [0, 0]
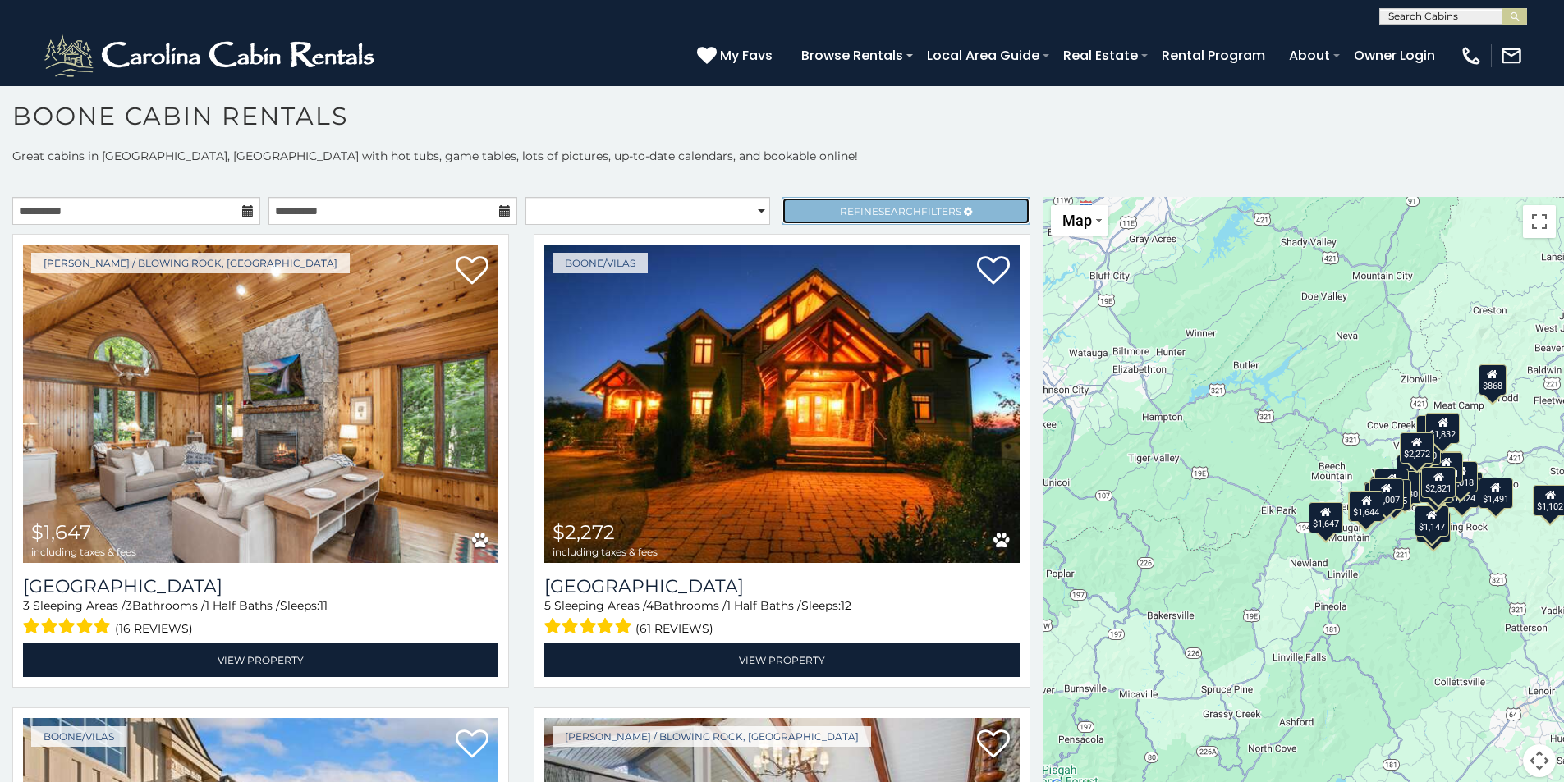
click at [821, 205] on link "Refine Search Filters" at bounding box center [906, 211] width 248 height 28
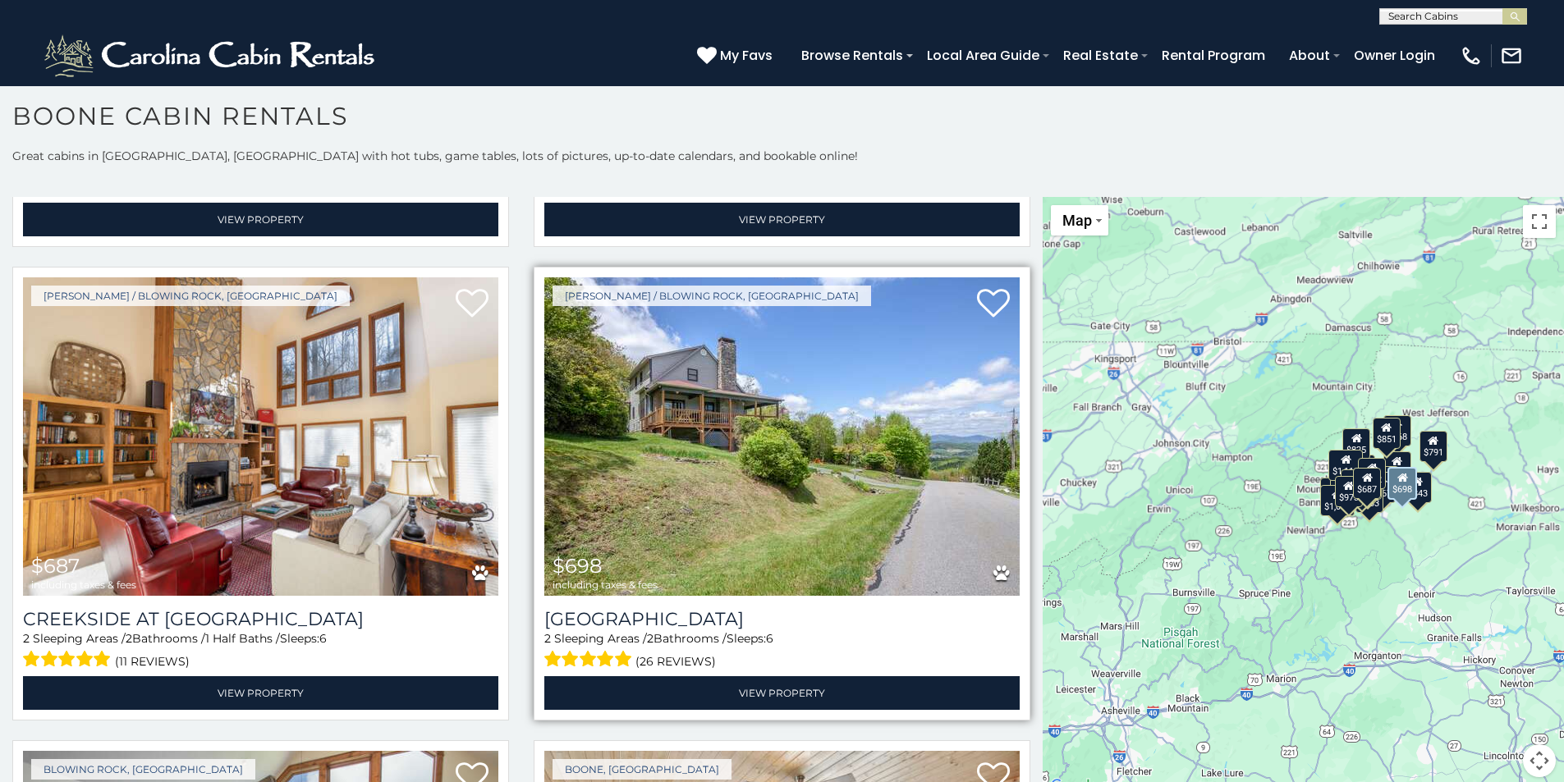
scroll to position [3366, 0]
